Goal: Use online tool/utility: Utilize a website feature to perform a specific function

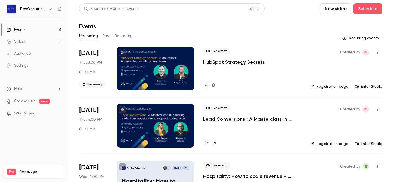
click at [215, 62] on p "HubSpot Strategy Secrets" at bounding box center [234, 62] width 62 height 7
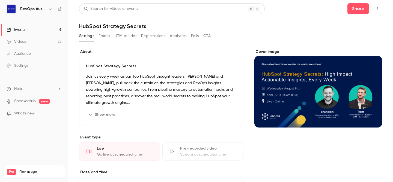
click at [127, 154] on div "Go live at scheduled time" at bounding box center [125, 154] width 57 height 5
click at [97, 152] on div "Live" at bounding box center [125, 148] width 57 height 5
click at [378, 7] on icon "button" at bounding box center [378, 9] width 4 height 4
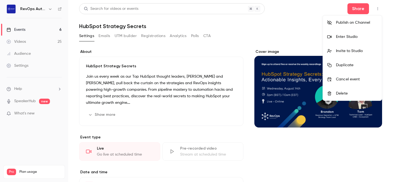
click at [353, 35] on div "Enter Studio" at bounding box center [356, 36] width 41 height 5
